Goal: Go to known website: Access a specific website the user already knows

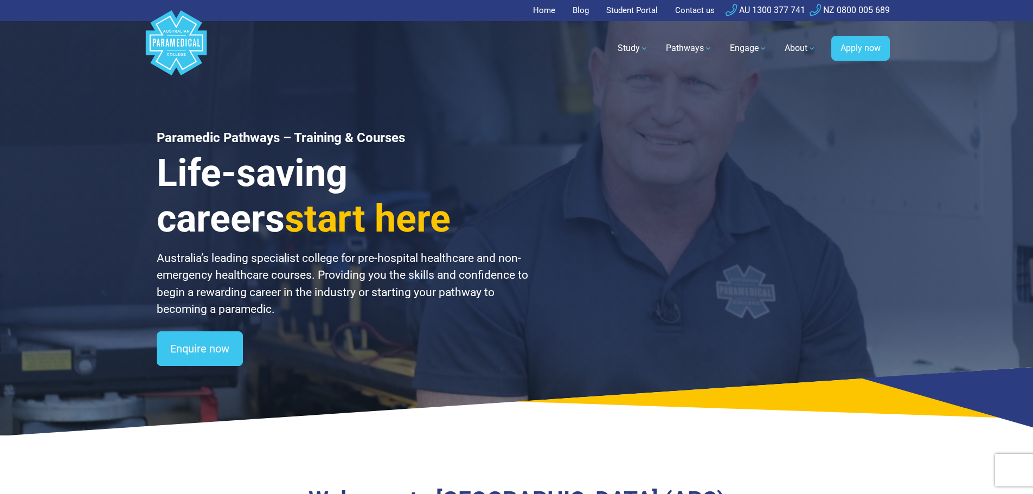
click at [633, 11] on link "Student Portal" at bounding box center [631, 10] width 65 height 21
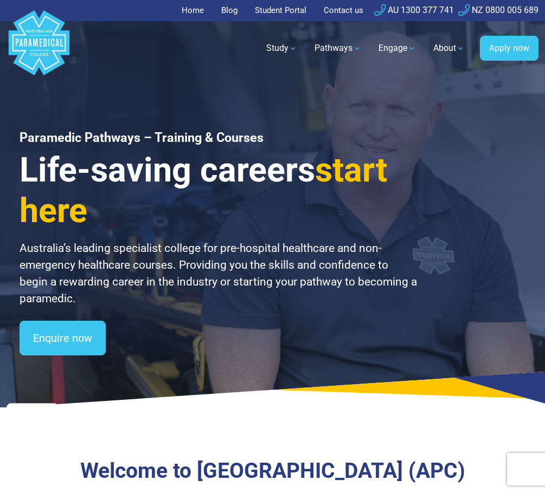
click at [275, 10] on link "Student Portal" at bounding box center [280, 10] width 65 height 21
